Goal: Information Seeking & Learning: Understand process/instructions

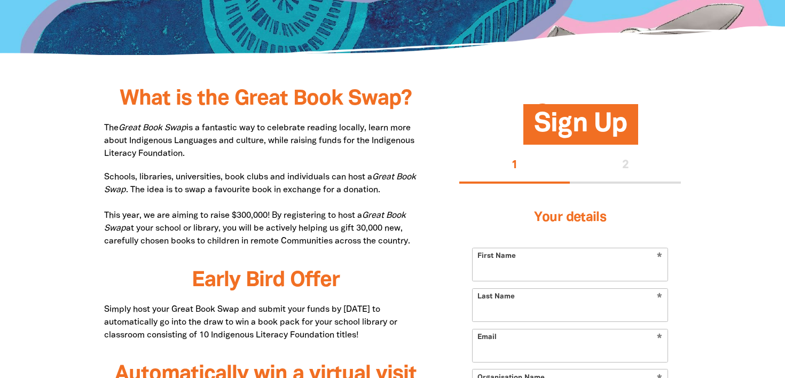
scroll to position [486, 0]
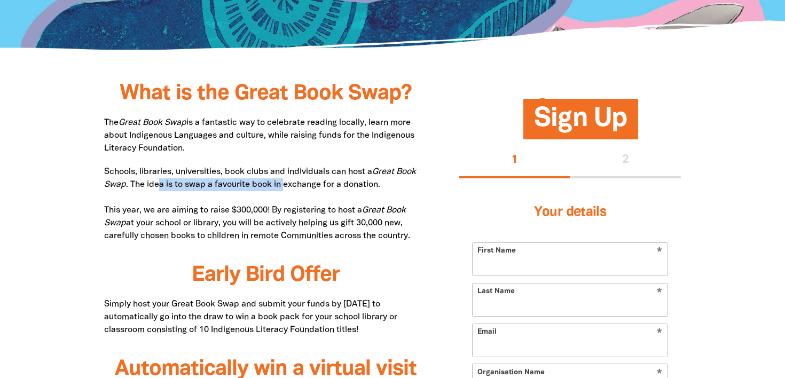
drag, startPoint x: 160, startPoint y: 189, endPoint x: 285, endPoint y: 186, distance: 125.5
click at [285, 186] on p "Schools, libraries, universities, book clubs and individuals can host a Great B…" at bounding box center [265, 203] width 323 height 77
click at [373, 188] on p "Schools, libraries, universities, book clubs and individuals can host a Great B…" at bounding box center [265, 203] width 323 height 77
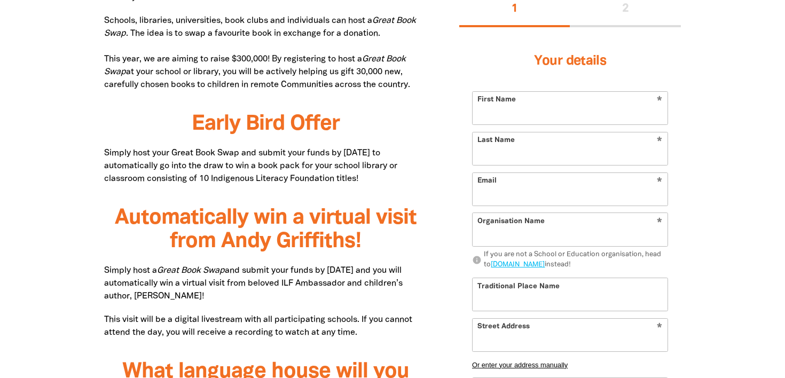
scroll to position [638, 0]
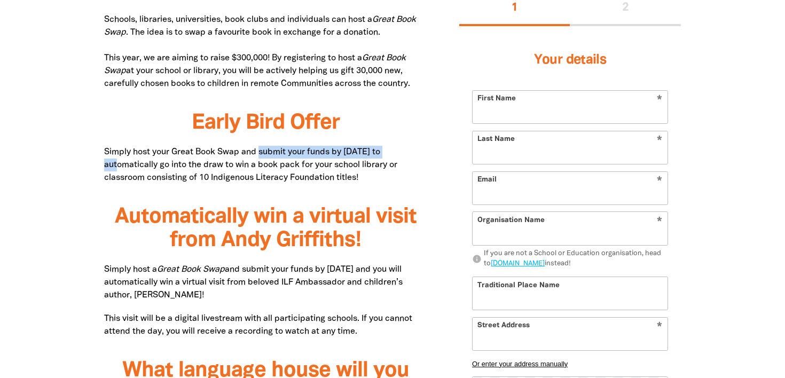
drag, startPoint x: 261, startPoint y: 150, endPoint x: 401, endPoint y: 149, distance: 140.4
click at [401, 149] on p "Simply host your Great Book Swap and submit your funds by [DATE] to automatical…" at bounding box center [265, 165] width 323 height 38
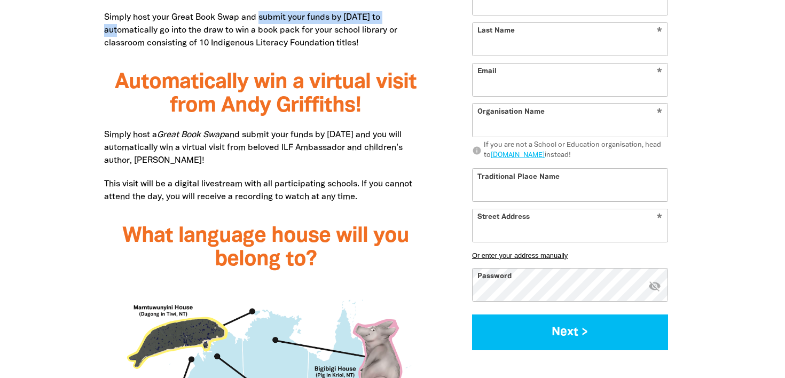
scroll to position [776, 0]
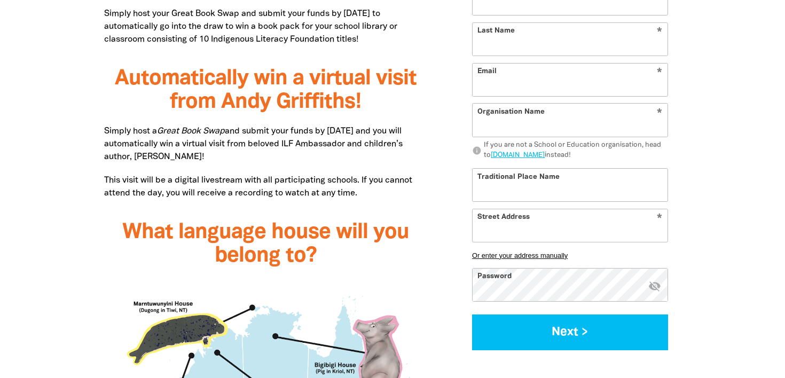
click at [144, 143] on p "Simply host a Great Book Swap and submit your funds by [DATE] and you will auto…" at bounding box center [265, 144] width 323 height 38
drag, startPoint x: 321, startPoint y: 128, endPoint x: 384, endPoint y: 129, distance: 62.5
click at [386, 129] on p "Simply host a Great Book Swap and submit your funds by [DATE] and you will auto…" at bounding box center [265, 144] width 323 height 38
click at [403, 129] on p "Simply host a Great Book Swap and submit your funds by [DATE] and you will auto…" at bounding box center [265, 144] width 323 height 38
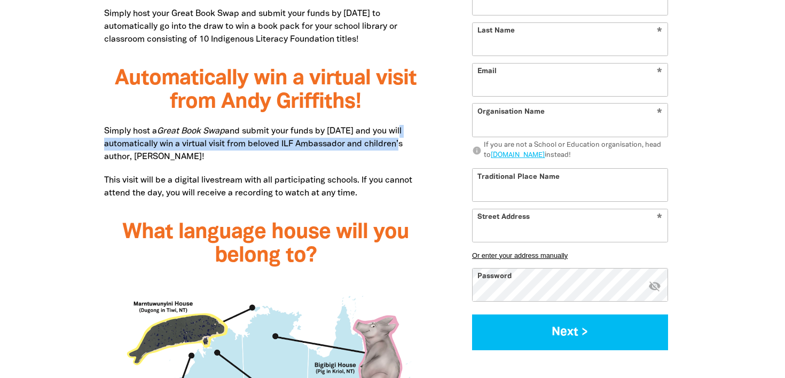
drag, startPoint x: 410, startPoint y: 131, endPoint x: 411, endPoint y: 143, distance: 12.3
click at [411, 143] on p "Simply host a Great Book Swap and submit your funds by [DATE] and you will auto…" at bounding box center [265, 144] width 323 height 38
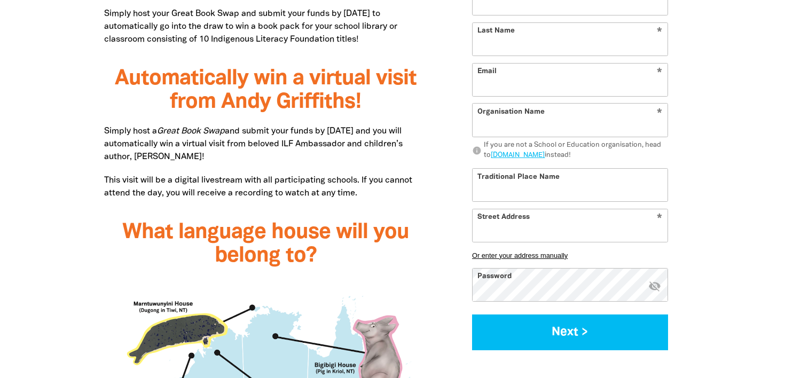
click at [333, 163] on div "What is the Great Book Swap? The Great Book Swap is a fantastic way to celebrat…" at bounding box center [265, 373] width 323 height 1162
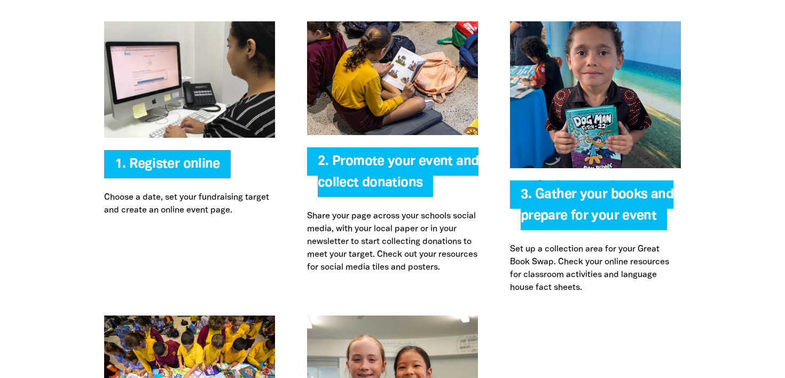
scroll to position [2313, 0]
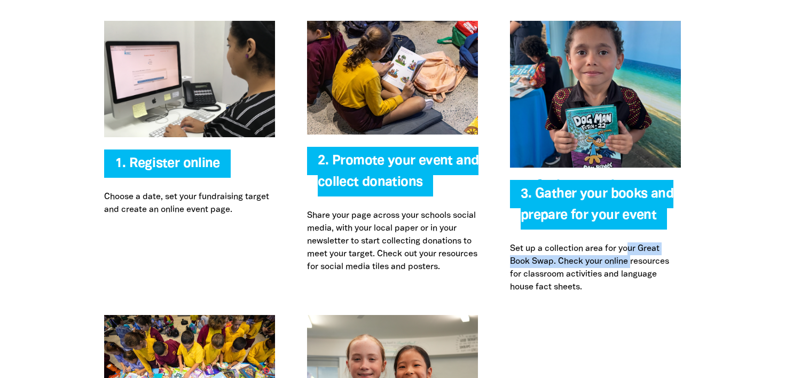
drag, startPoint x: 630, startPoint y: 228, endPoint x: 628, endPoint y: 243, distance: 14.6
click at [630, 243] on p "Set up a collection area for your Great Book Swap. Check your online resources …" at bounding box center [595, 267] width 171 height 51
click at [637, 263] on p "Set up a collection area for your Great Book Swap. Check your online resources …" at bounding box center [595, 267] width 171 height 51
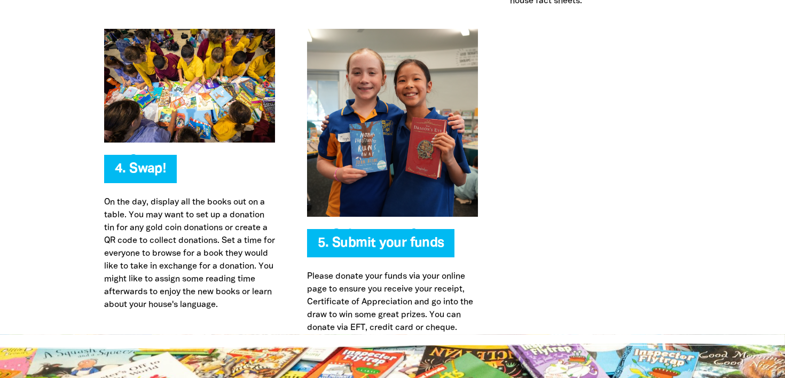
scroll to position [2597, 0]
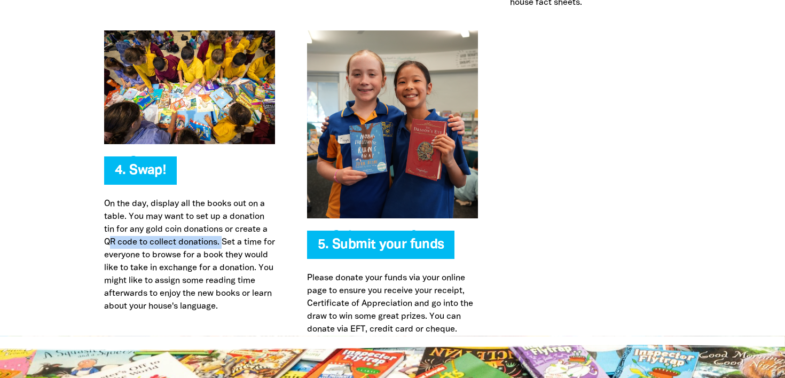
drag, startPoint x: 111, startPoint y: 224, endPoint x: 220, endPoint y: 224, distance: 109.4
click at [220, 224] on p "On the day, display all the books out on a table. You may want to set up a dona…" at bounding box center [189, 254] width 171 height 115
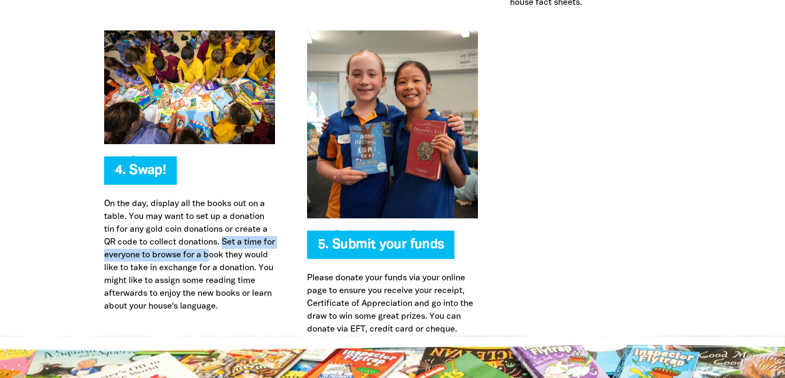
drag, startPoint x: 225, startPoint y: 221, endPoint x: 226, endPoint y: 237, distance: 16.0
click at [226, 237] on p "On the day, display all the books out on a table. You may want to set up a dona…" at bounding box center [189, 254] width 171 height 115
click at [267, 238] on p "On the day, display all the books out on a table. You may want to set up a dona…" at bounding box center [189, 254] width 171 height 115
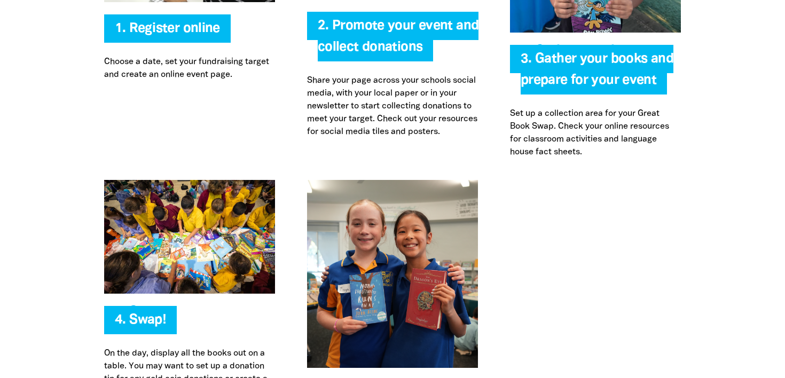
scroll to position [2452, 0]
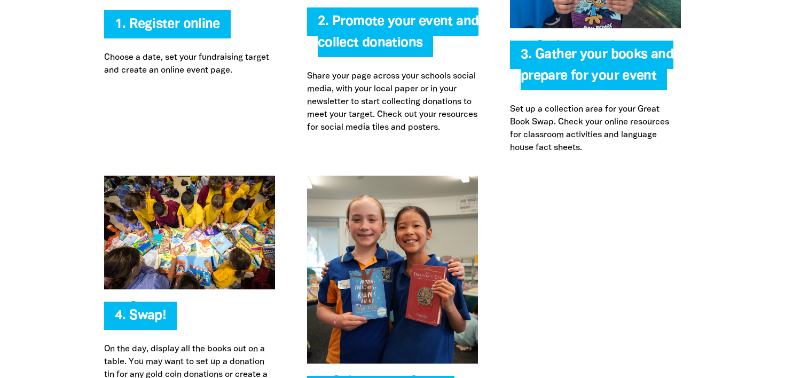
click at [556, 217] on div at bounding box center [595, 328] width 203 height 305
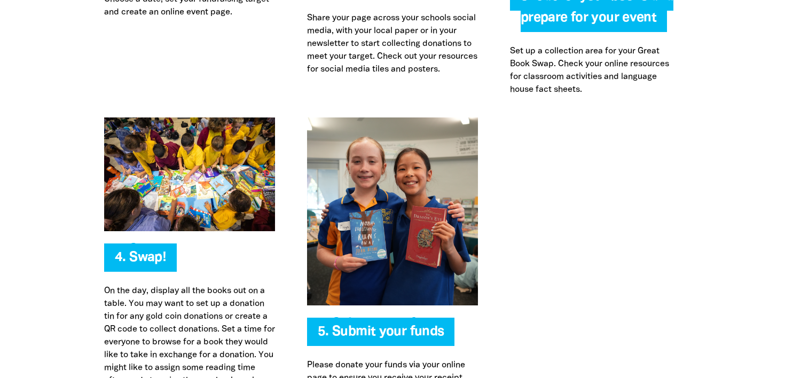
scroll to position [2519, 0]
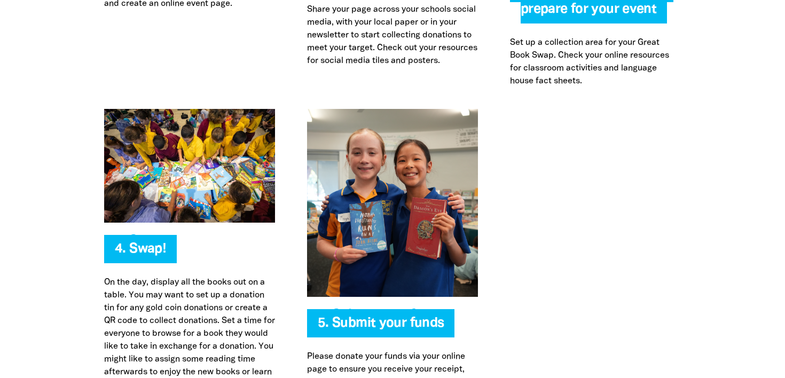
click at [606, 169] on div at bounding box center [595, 261] width 203 height 305
click at [576, 142] on div at bounding box center [595, 261] width 203 height 305
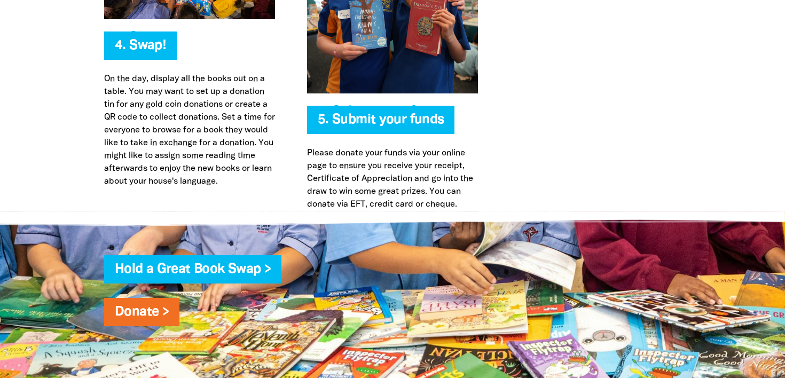
scroll to position [2731, 0]
